Goal: Transaction & Acquisition: Purchase product/service

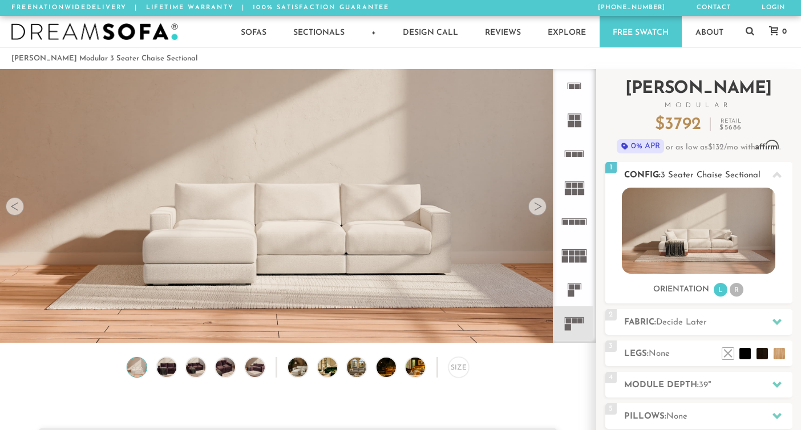
scroll to position [12472, 801]
click at [739, 289] on li "R" at bounding box center [737, 290] width 14 height 14
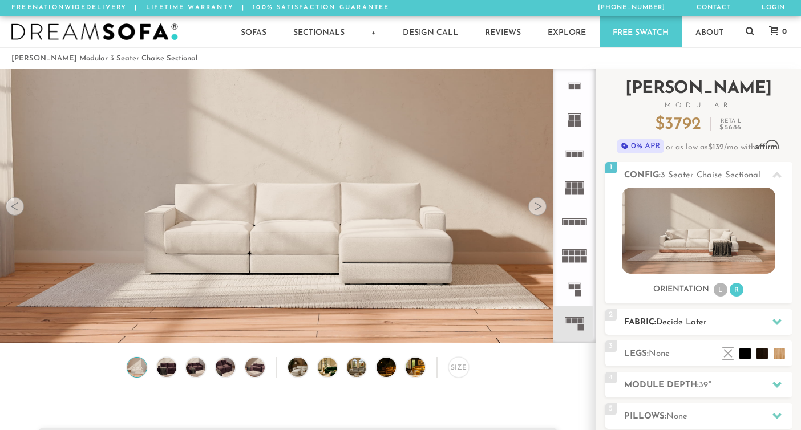
click at [717, 321] on h2 "Fabric: Decide Later" at bounding box center [708, 322] width 168 height 13
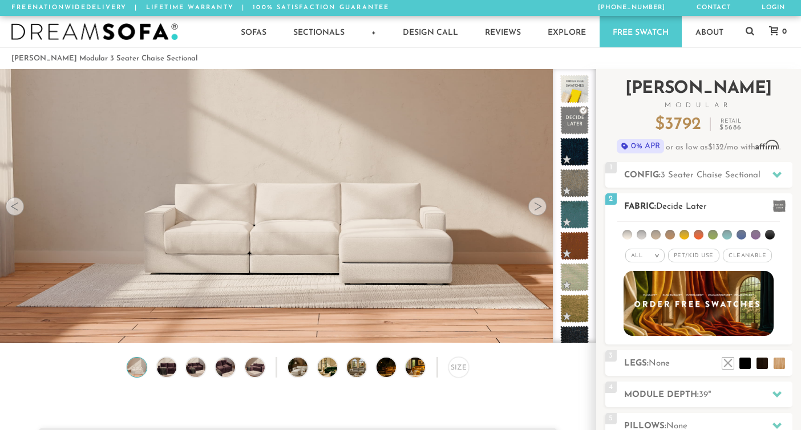
click at [643, 255] on em "All" at bounding box center [637, 256] width 12 height 6
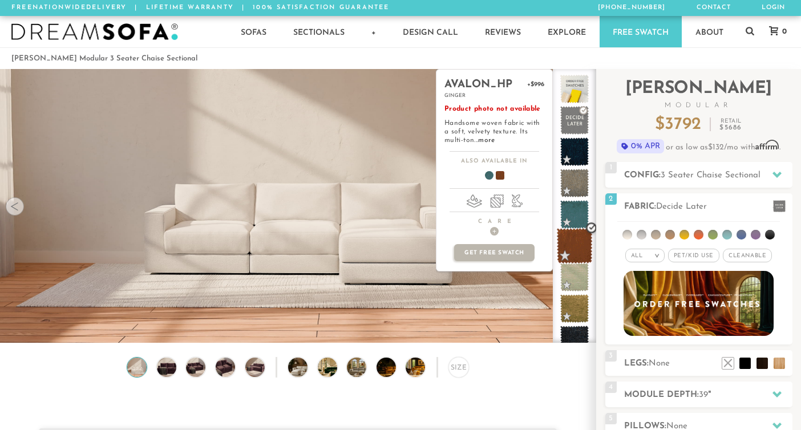
click at [573, 248] on span at bounding box center [575, 246] width 36 height 36
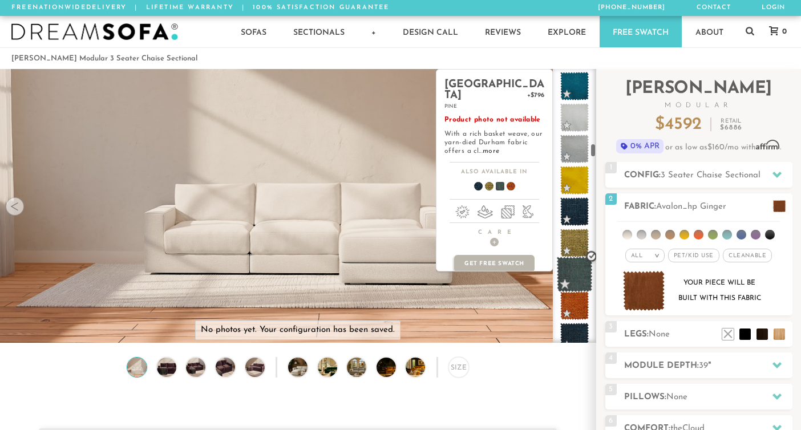
scroll to position [1891, 0]
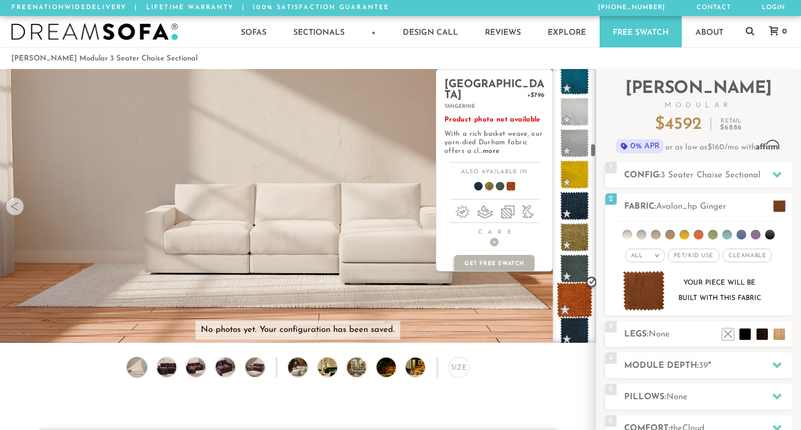
click at [573, 298] on span at bounding box center [575, 300] width 36 height 36
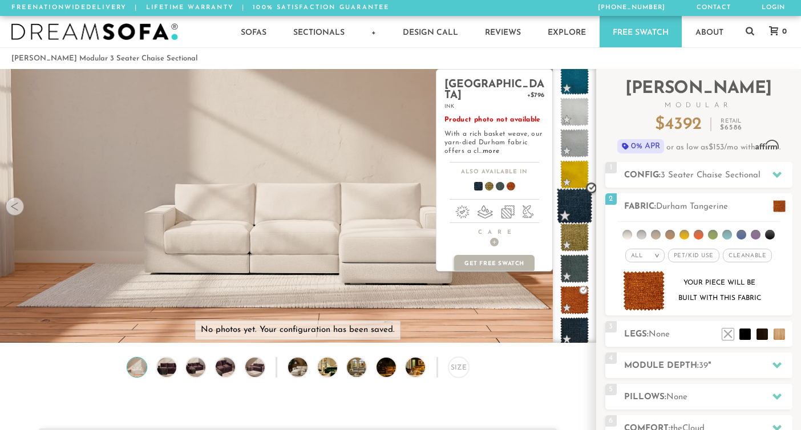
click at [574, 203] on span at bounding box center [575, 206] width 36 height 36
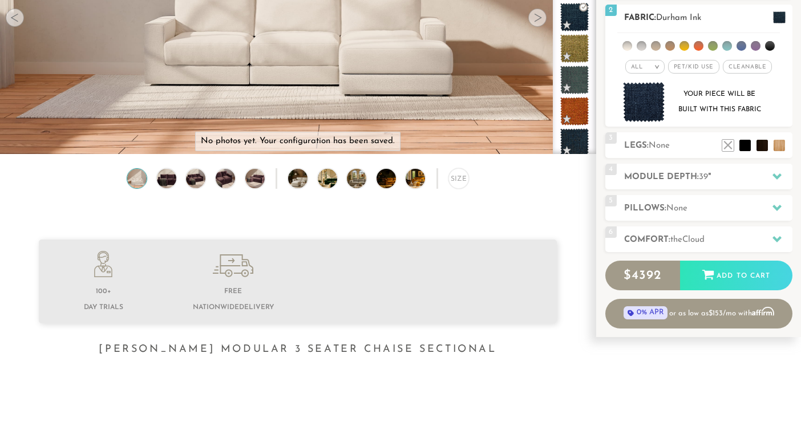
scroll to position [186, 0]
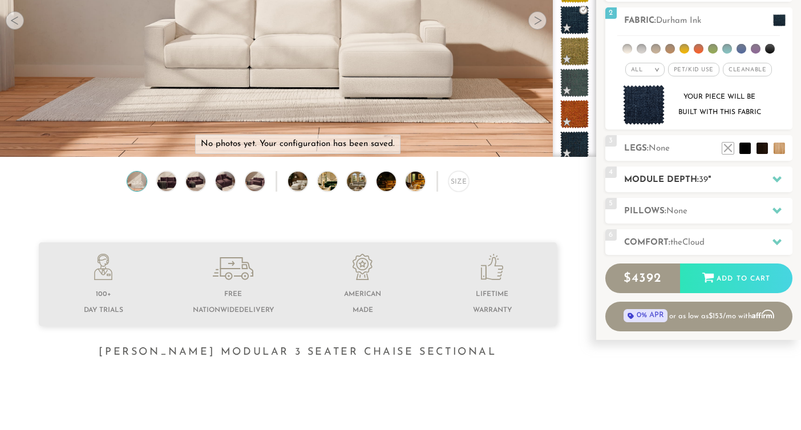
click at [760, 179] on h2 "Module Depth: 39 "" at bounding box center [708, 179] width 168 height 13
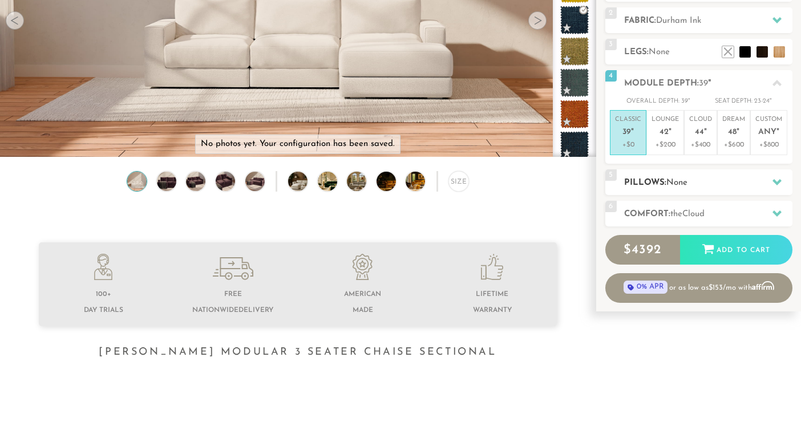
click at [754, 184] on h2 "Pillows: None" at bounding box center [708, 182] width 168 height 13
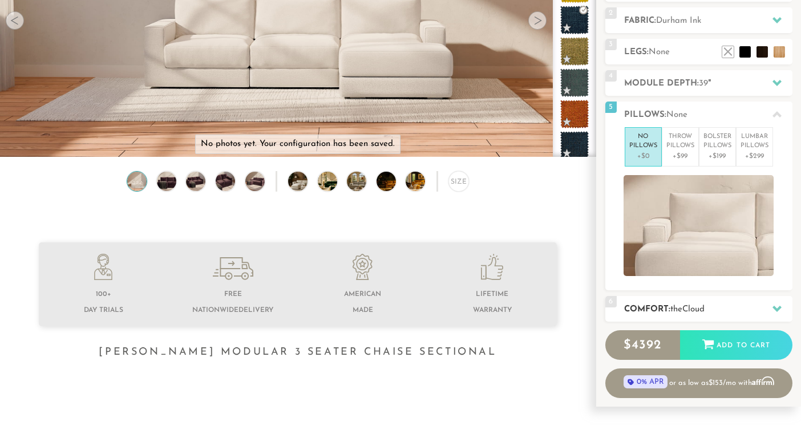
click at [705, 309] on span "Cloud" at bounding box center [693, 309] width 22 height 9
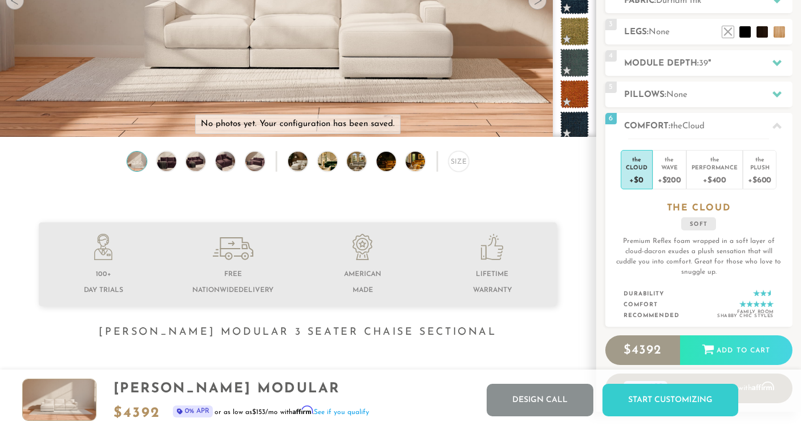
scroll to position [0, 0]
